Goal: Information Seeking & Learning: Learn about a topic

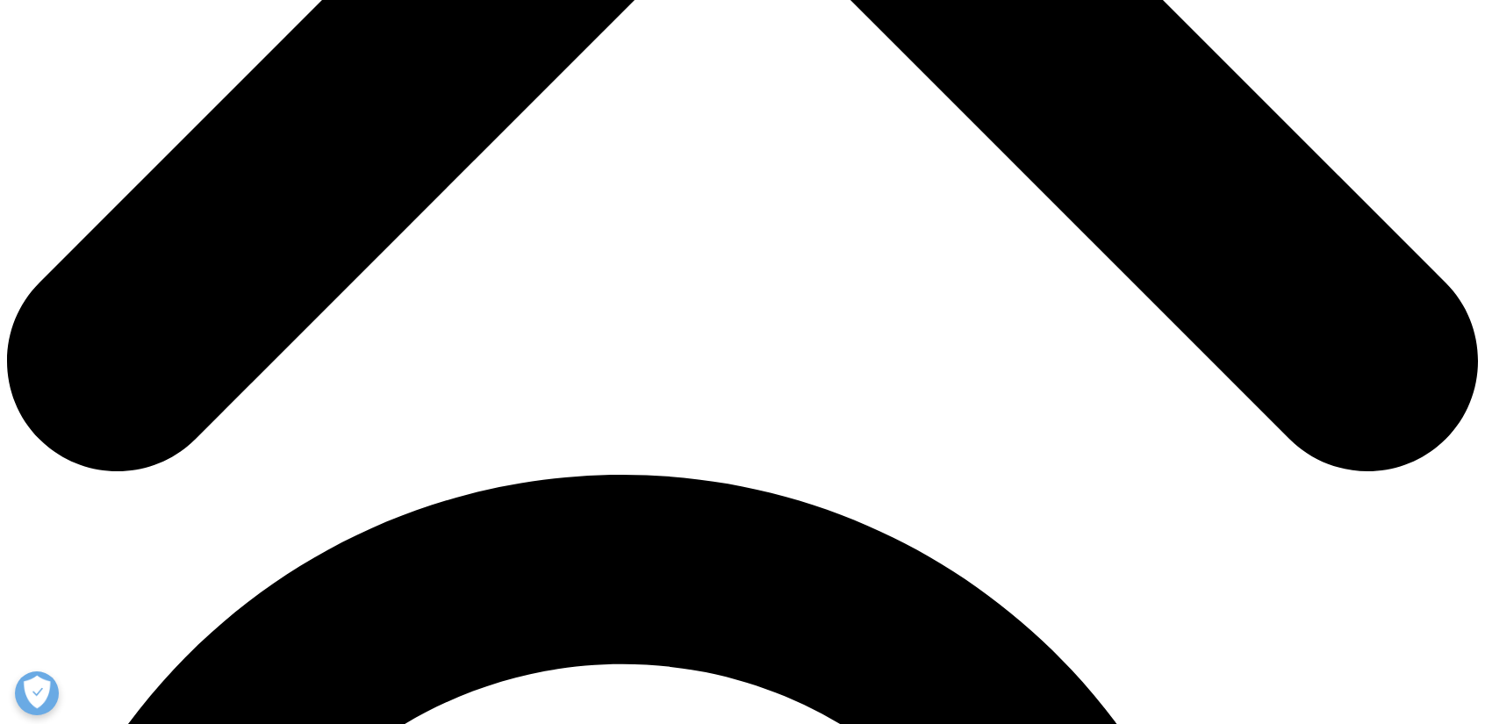
scroll to position [1024, 0]
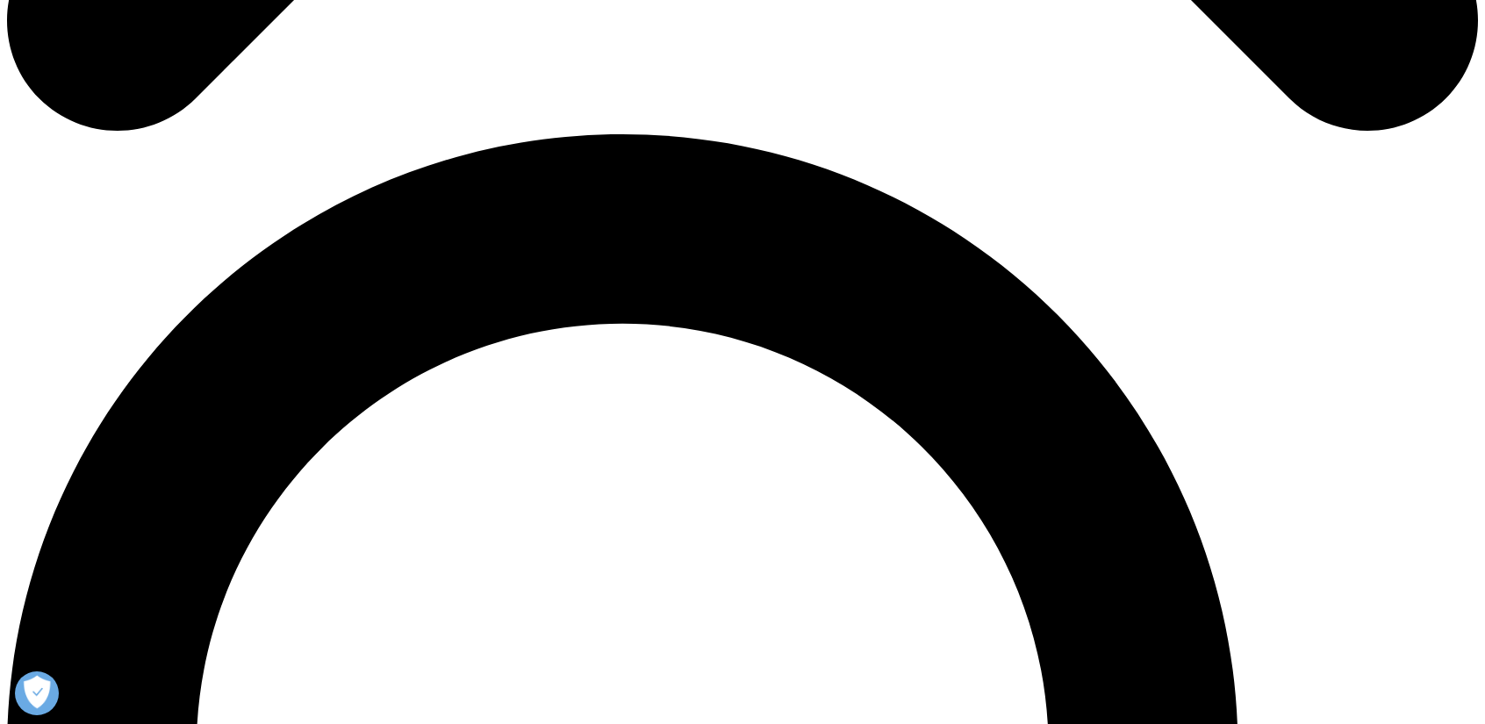
scroll to position [1368, 0]
